Goal: Transaction & Acquisition: Book appointment/travel/reservation

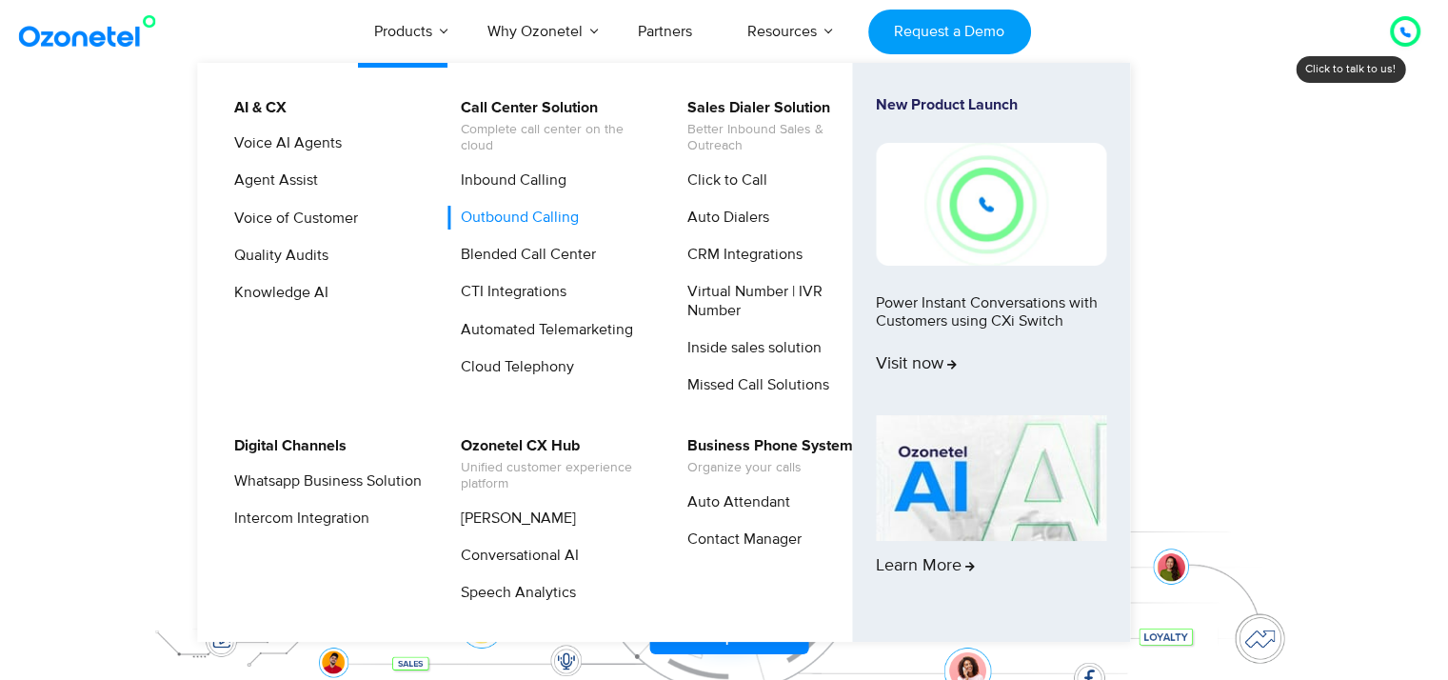
click at [501, 218] on link "Outbound Calling" at bounding box center [514, 218] width 133 height 24
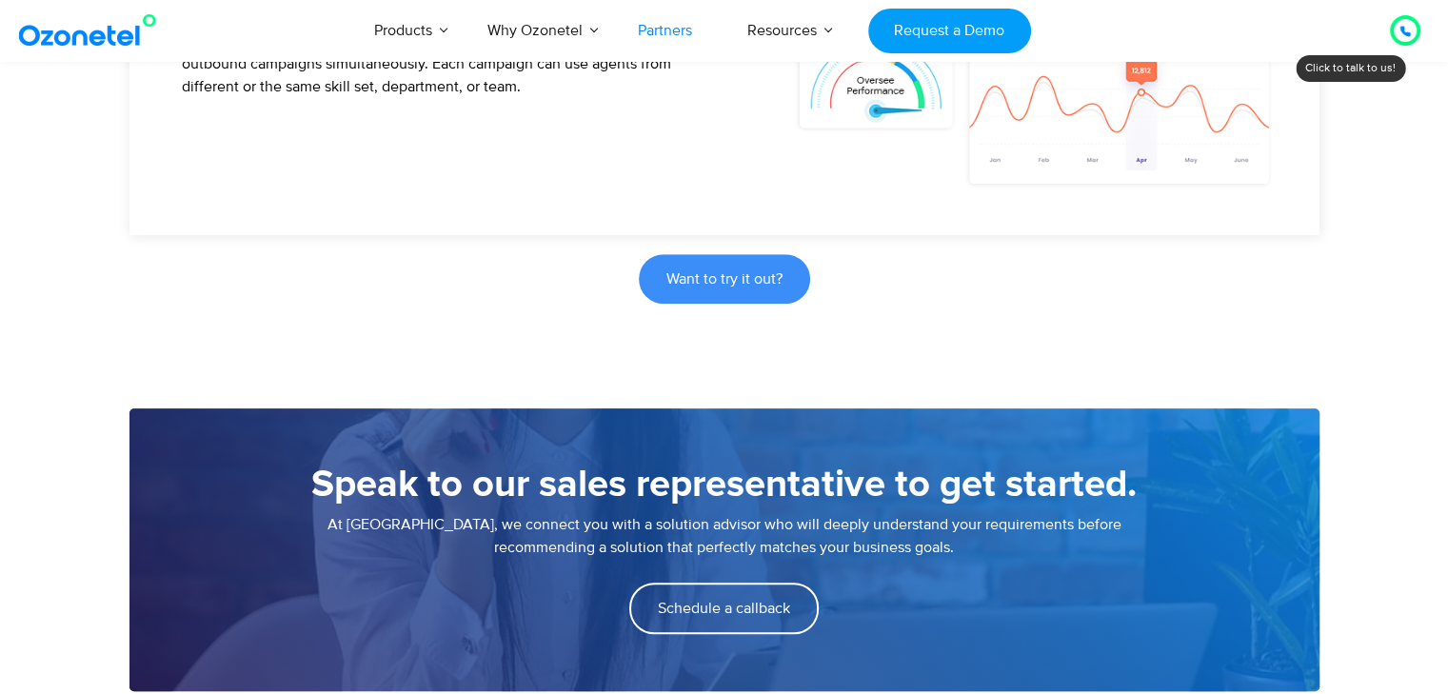
scroll to position [1047, 0]
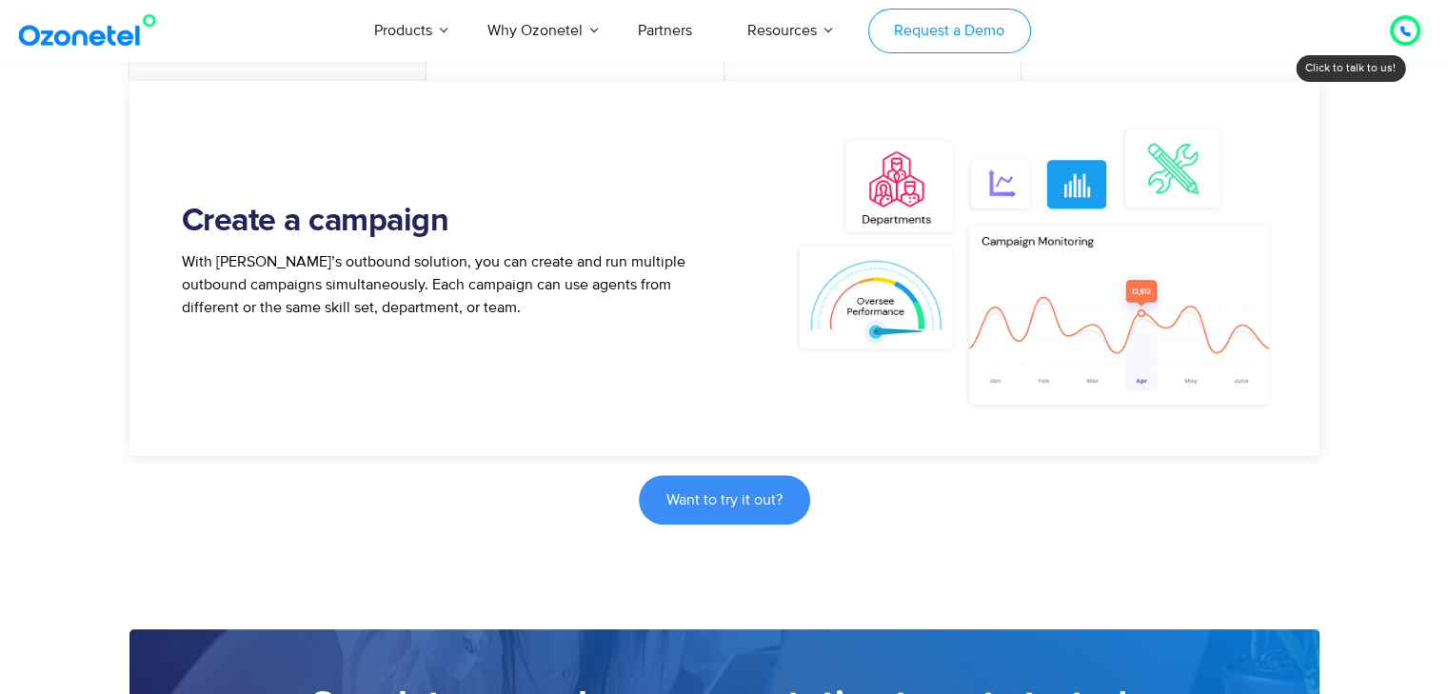
click at [923, 25] on link "Request a Demo" at bounding box center [949, 31] width 163 height 45
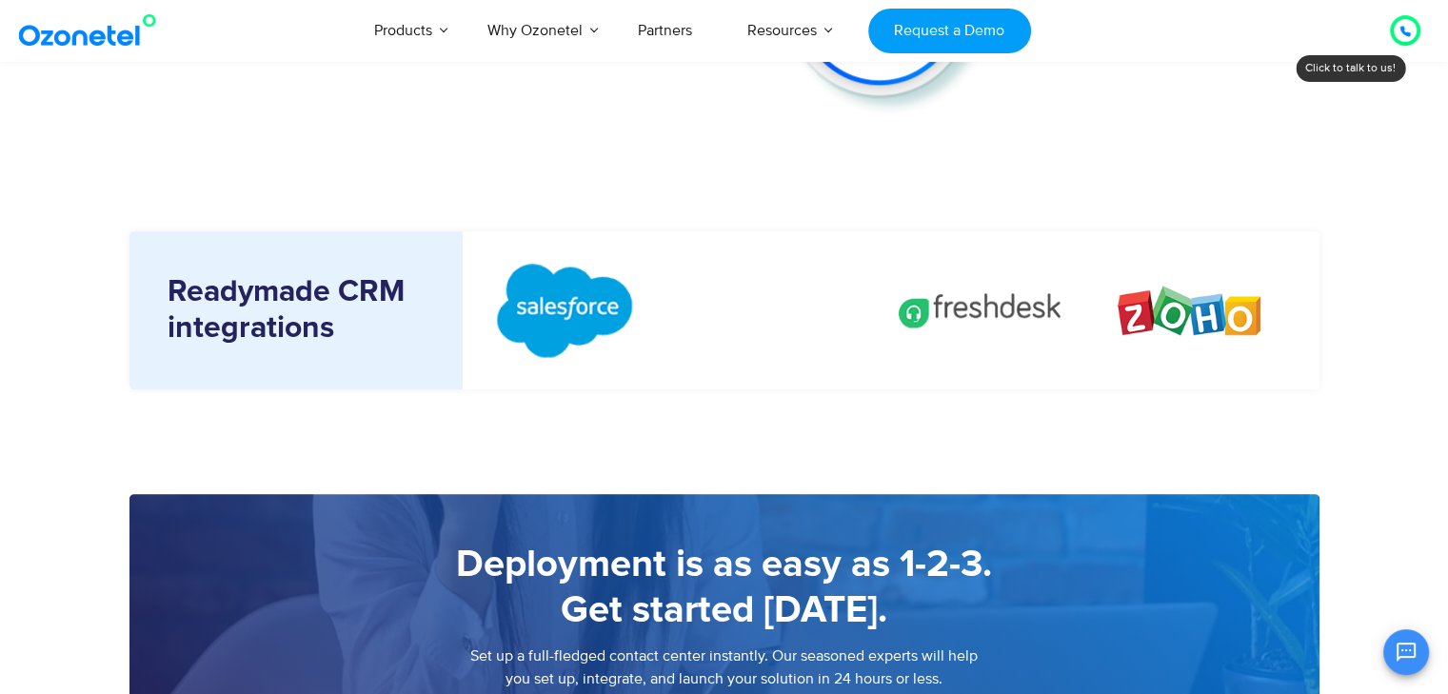
scroll to position [2666, 0]
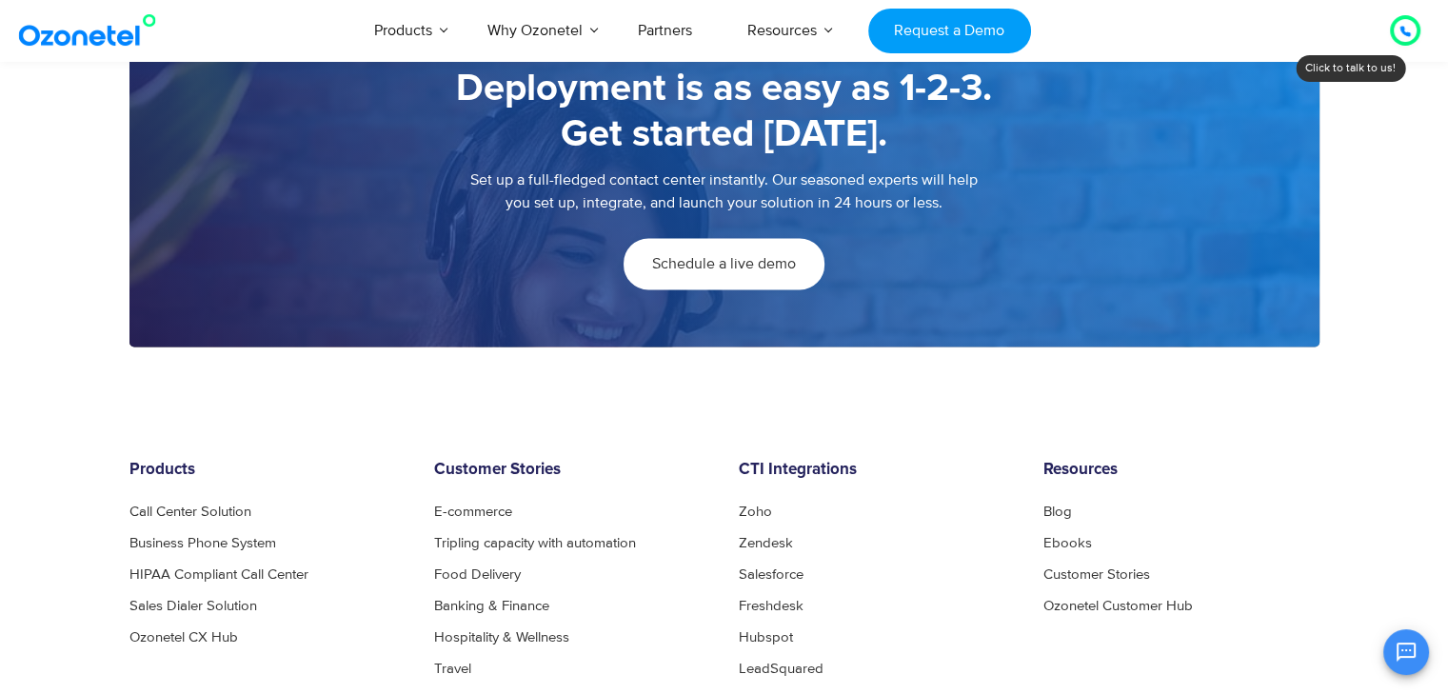
click at [718, 256] on span "Schedule a live demo" at bounding box center [724, 263] width 144 height 15
click at [678, 276] on link "Schedule a live demo" at bounding box center [724, 263] width 201 height 51
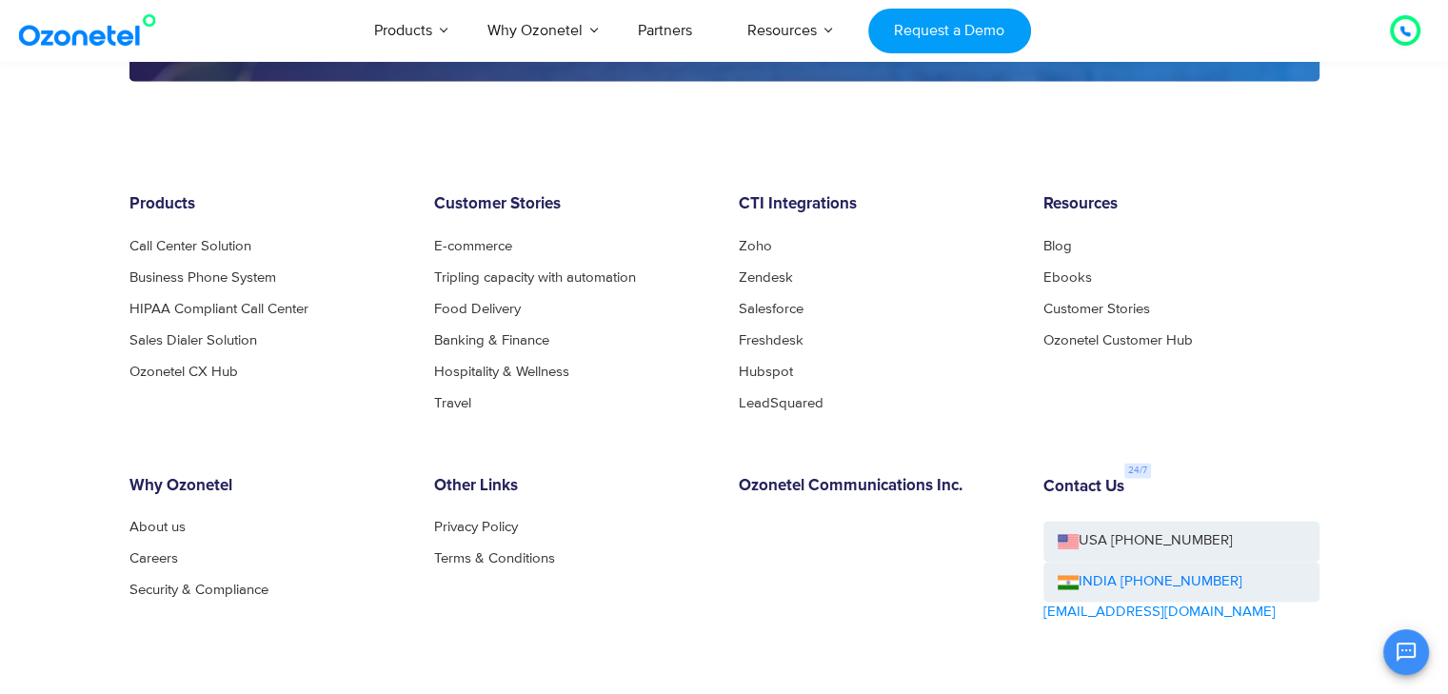
scroll to position [2836, 0]
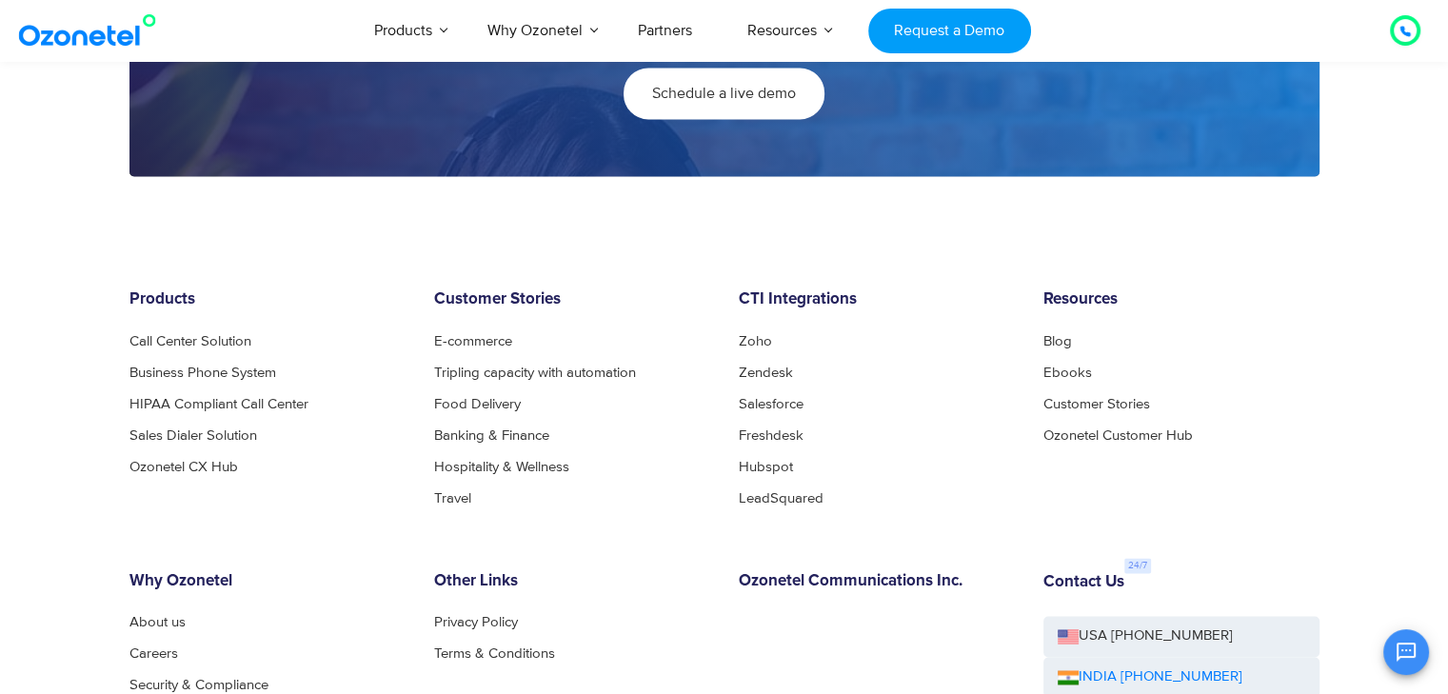
click at [714, 87] on span "Schedule a live demo" at bounding box center [724, 93] width 144 height 15
drag, startPoint x: 218, startPoint y: 189, endPoint x: 709, endPoint y: 94, distance: 500.3
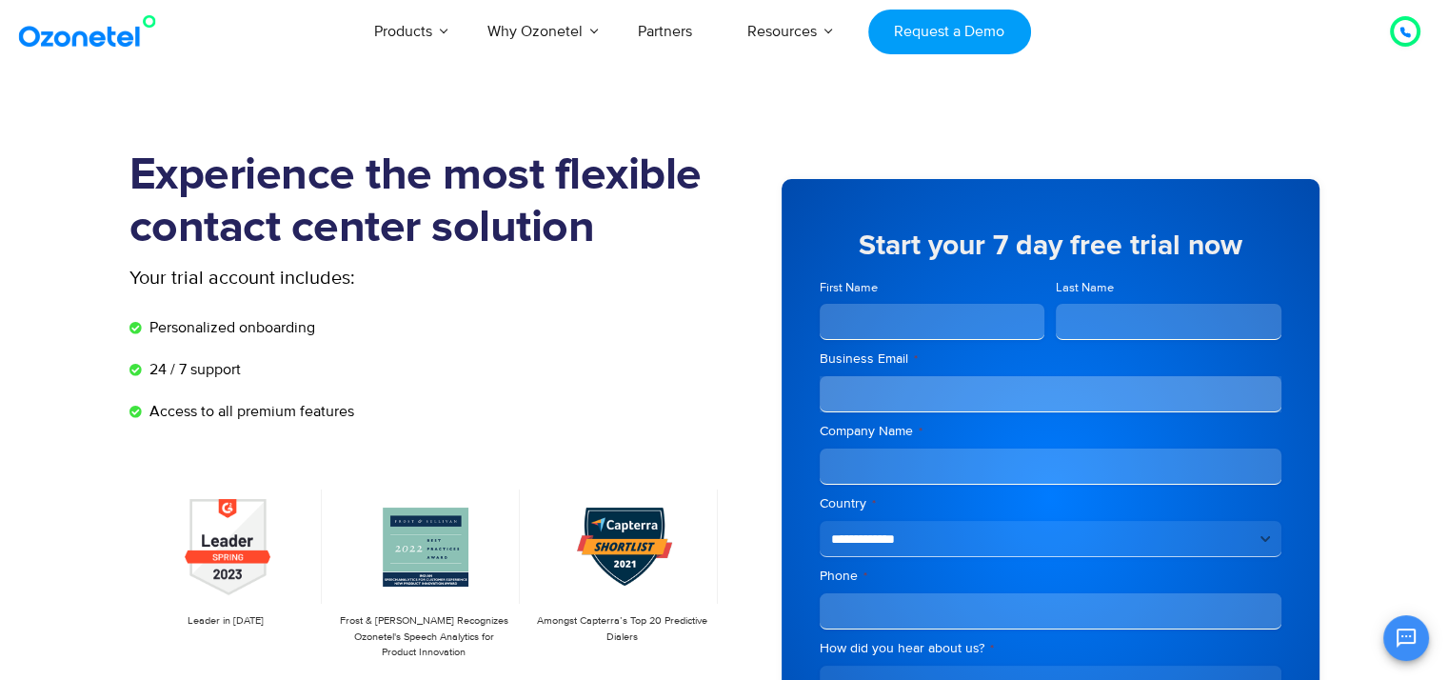
click at [922, 320] on input "First Name" at bounding box center [933, 322] width 226 height 36
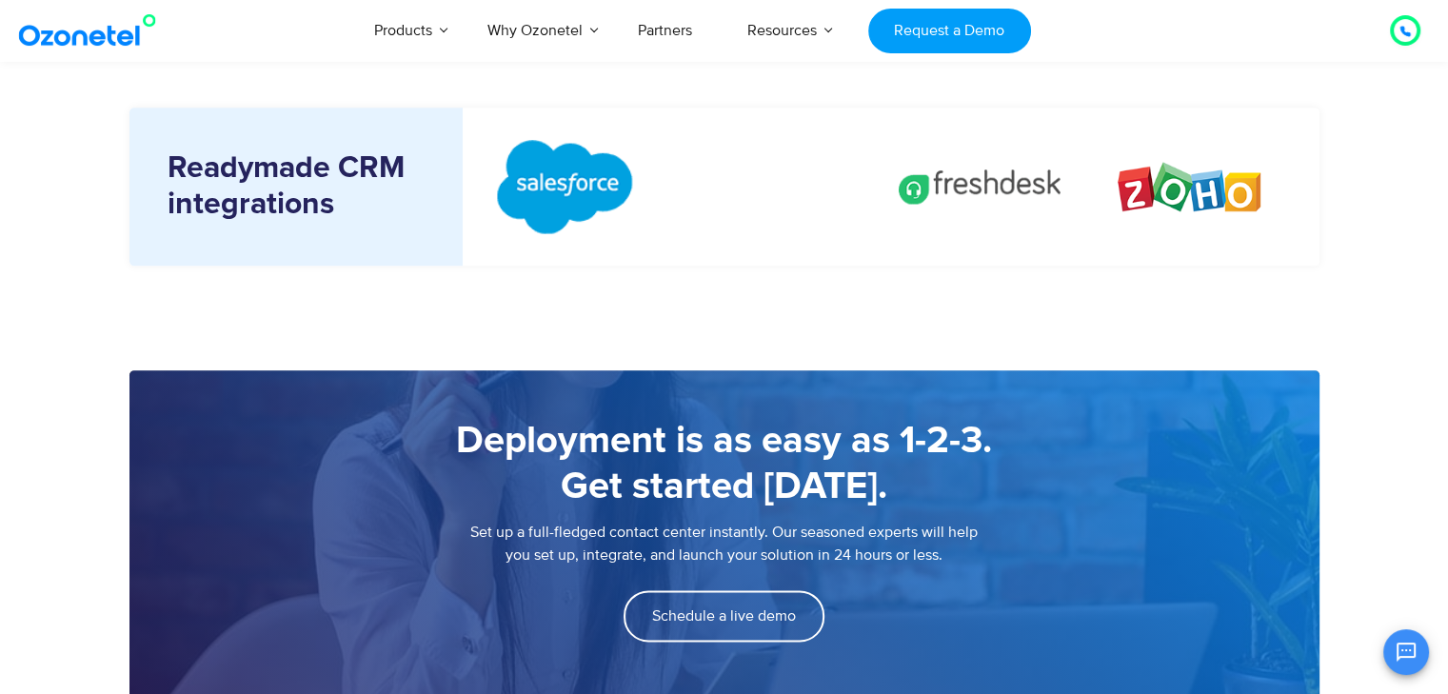
scroll to position [2571, 0]
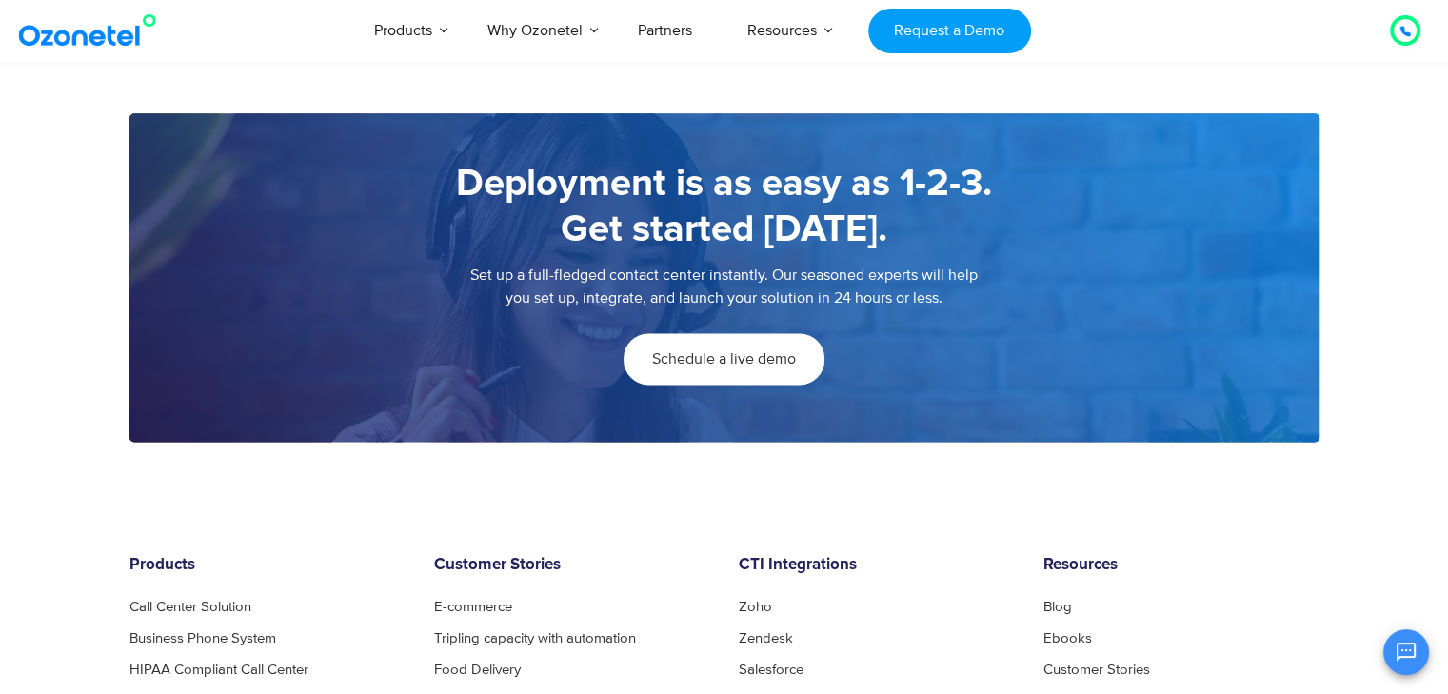
click at [771, 362] on span "Schedule a live demo" at bounding box center [724, 358] width 144 height 15
click at [1405, 30] on icon at bounding box center [1405, 31] width 11 height 11
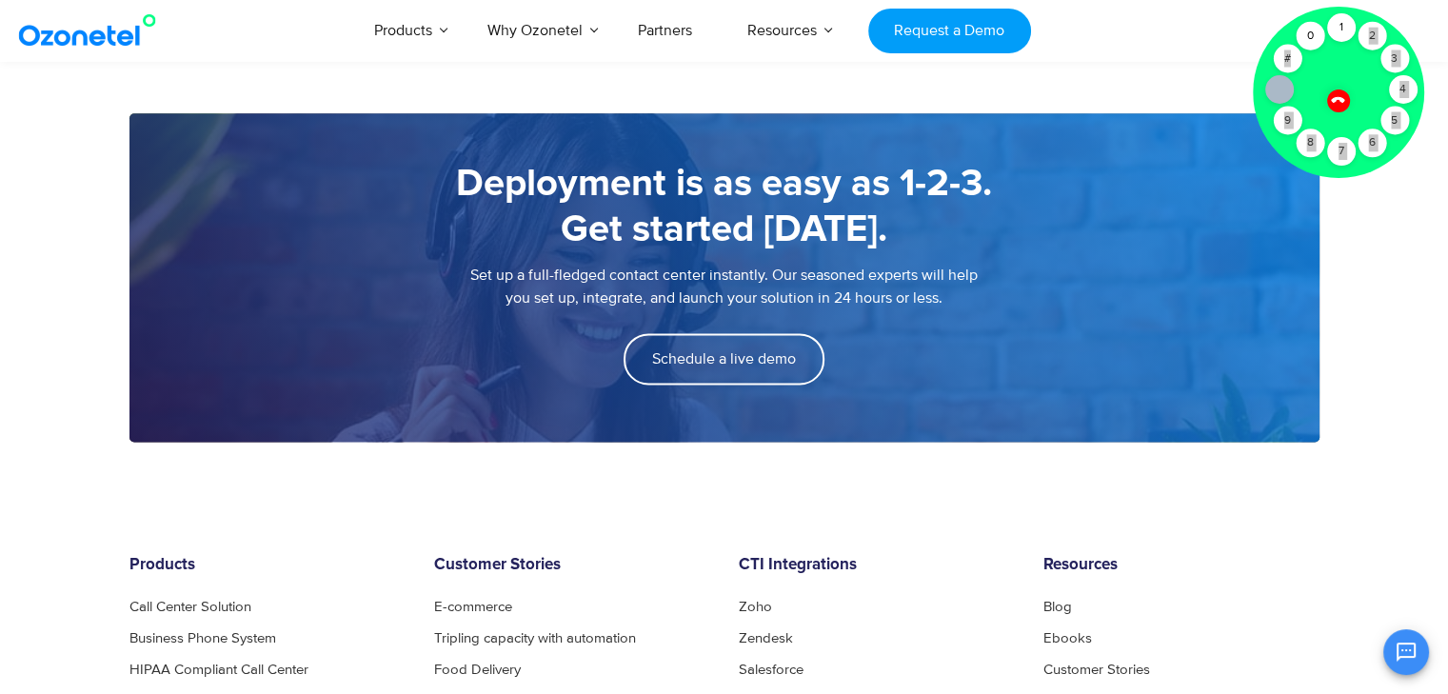
drag, startPoint x: 1364, startPoint y: 31, endPoint x: 1284, endPoint y: 73, distance: 90.3
click at [1345, 30] on div "1" at bounding box center [1341, 27] width 29 height 29
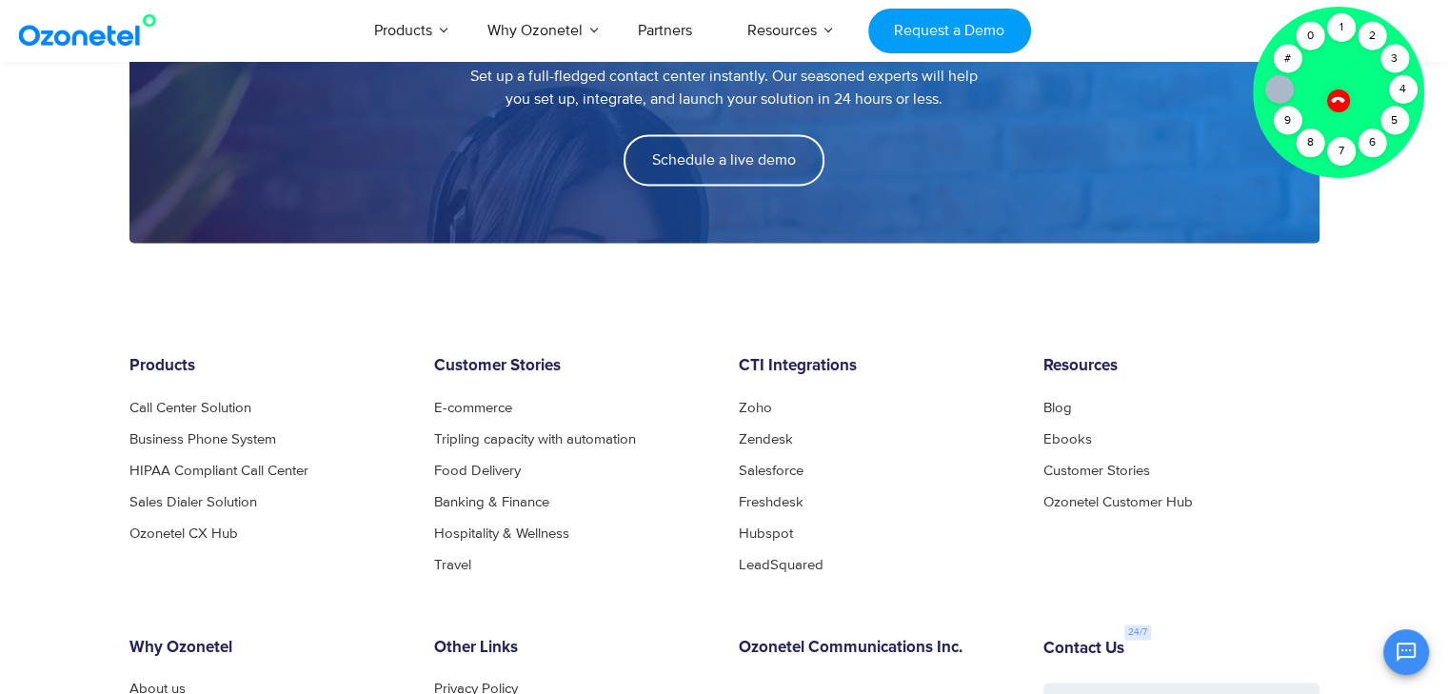
scroll to position [2952, 0]
